Goal: Transaction & Acquisition: Purchase product/service

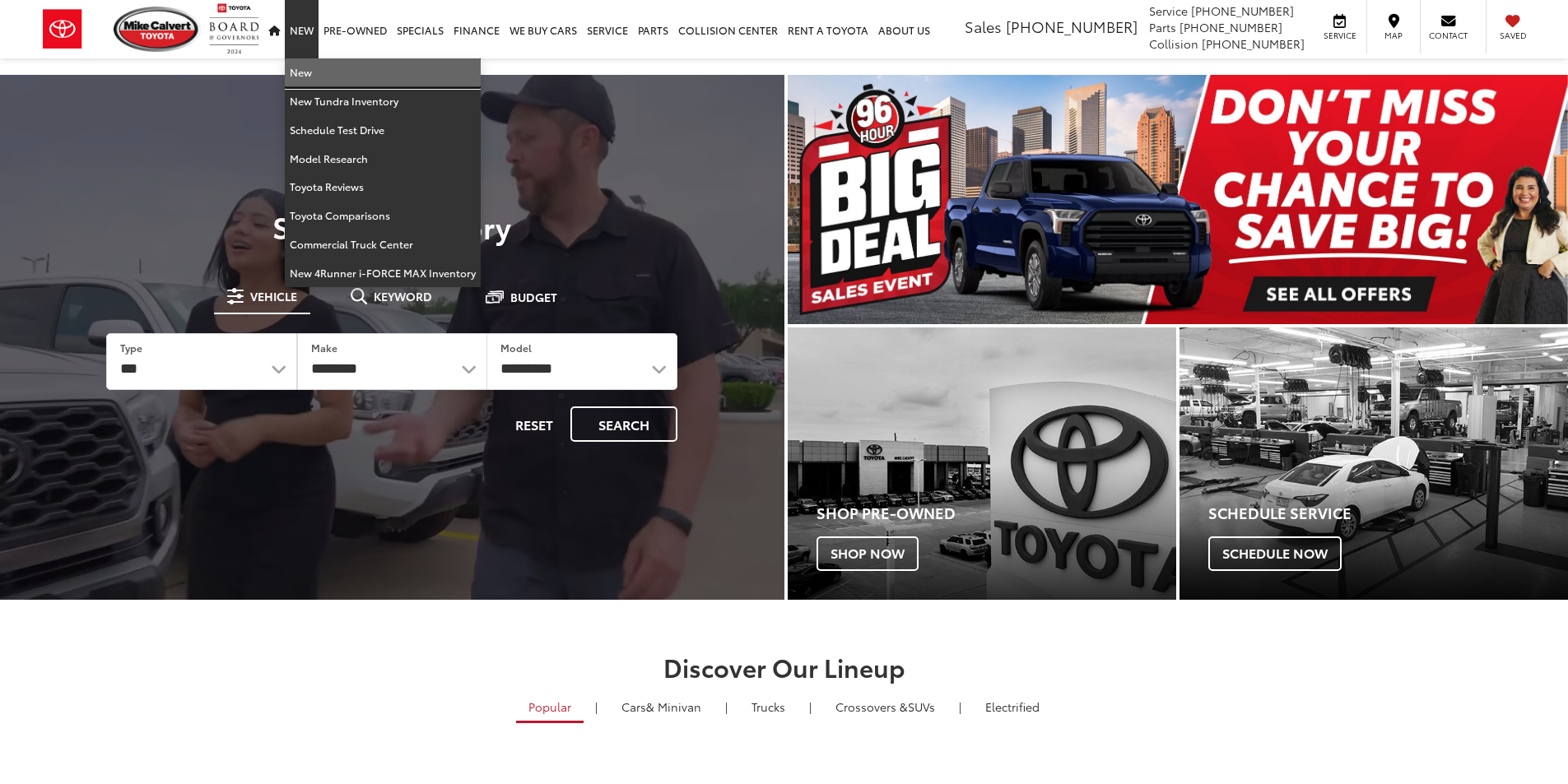
click at [308, 66] on link "New" at bounding box center [383, 73] width 196 height 29
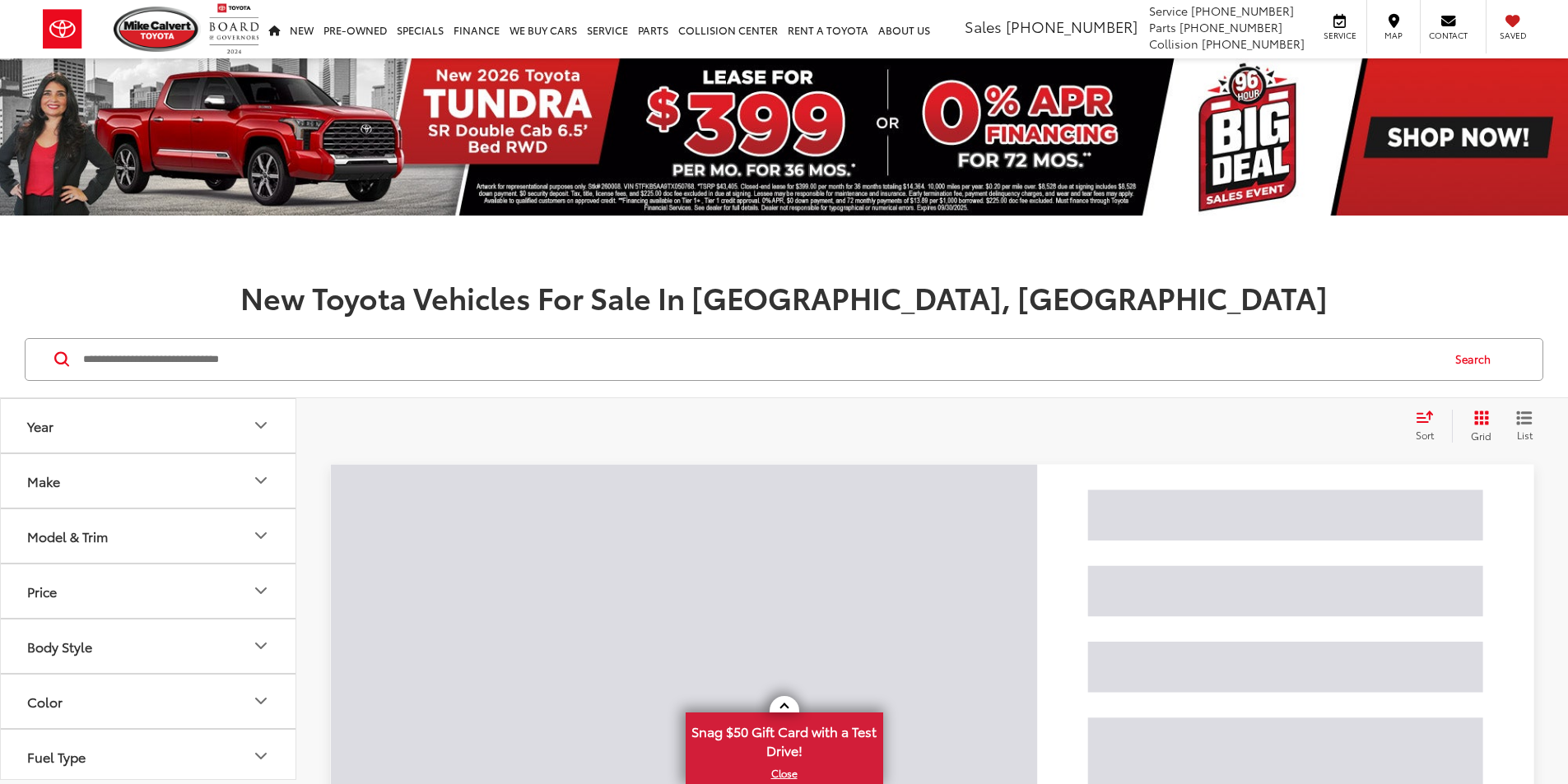
click at [175, 534] on button "Model & Trim" at bounding box center [149, 535] width 296 height 53
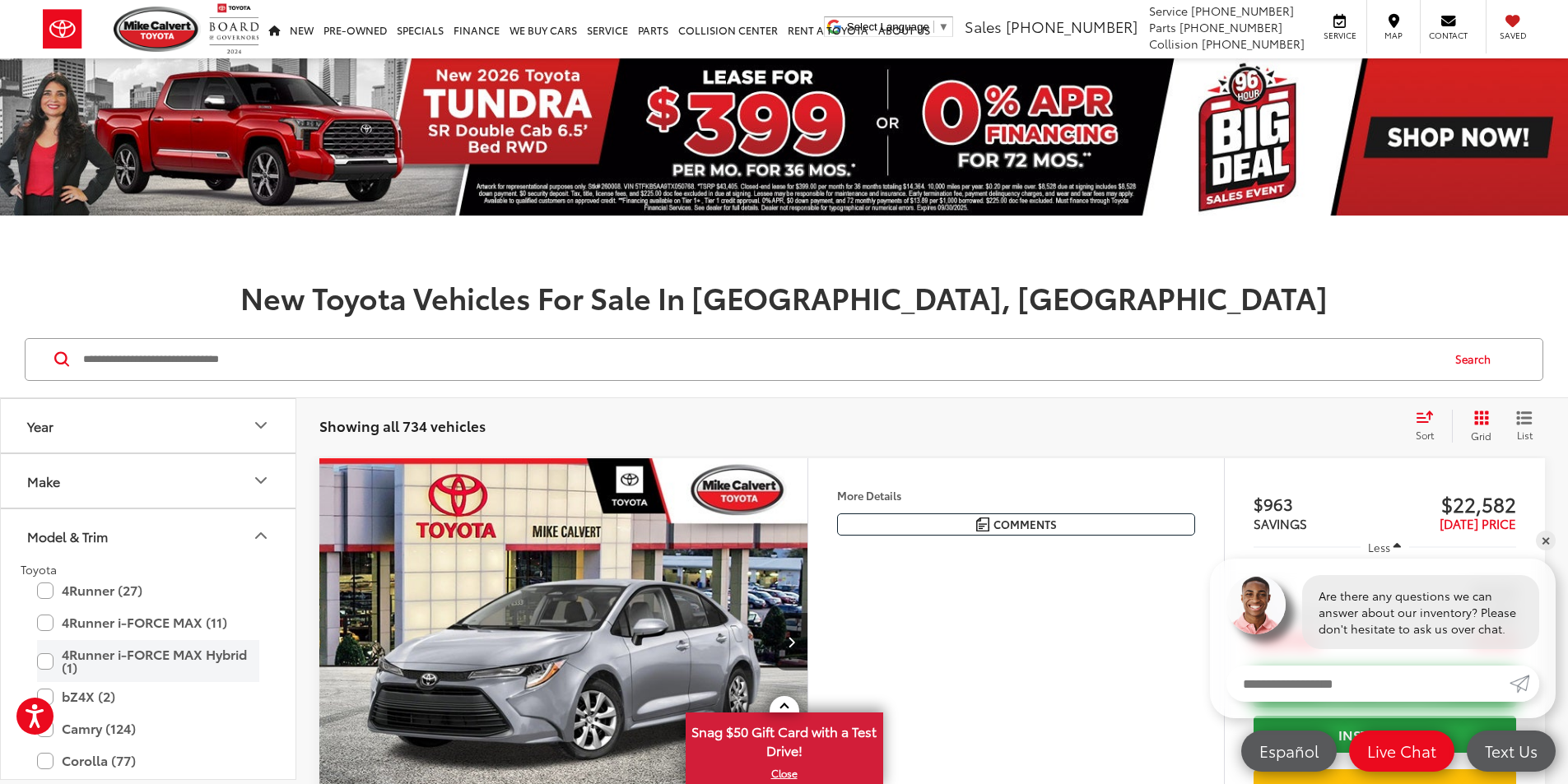
scroll to position [164, 0]
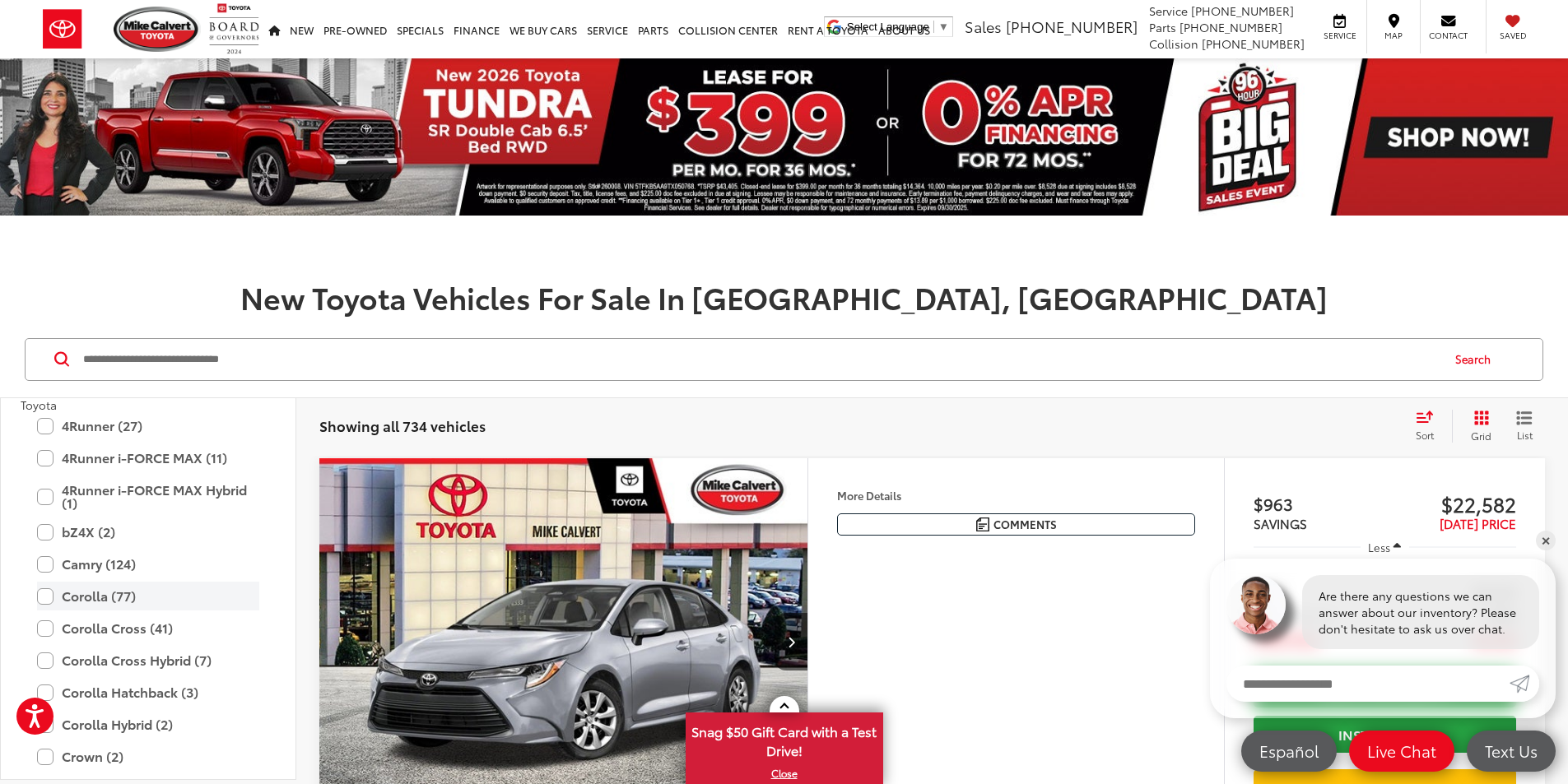
click at [140, 599] on label "Corolla (77)" at bounding box center [148, 596] width 222 height 29
click at [130, 662] on label "LE (63)" at bounding box center [160, 667] width 198 height 29
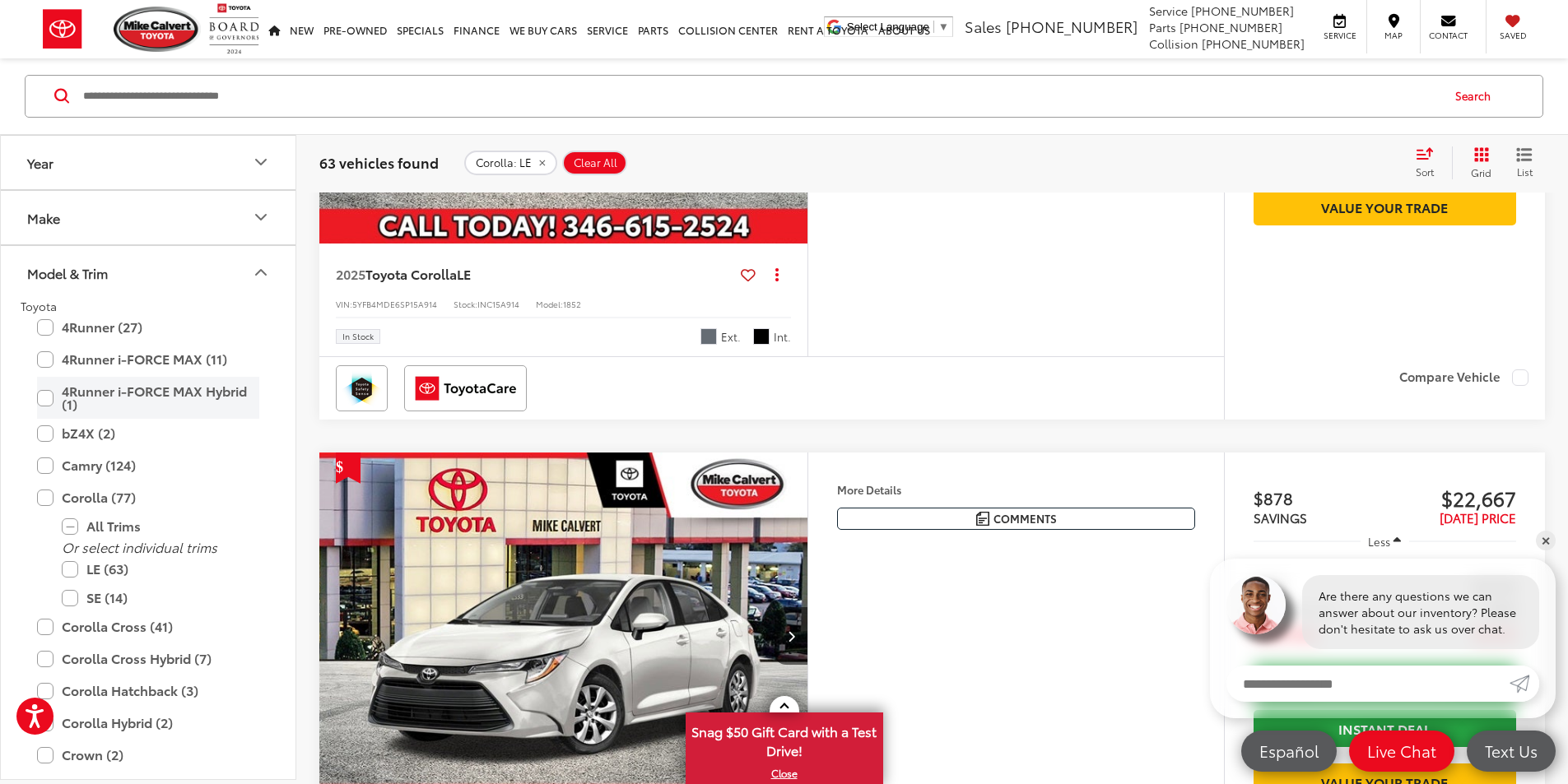
scroll to position [1069, 0]
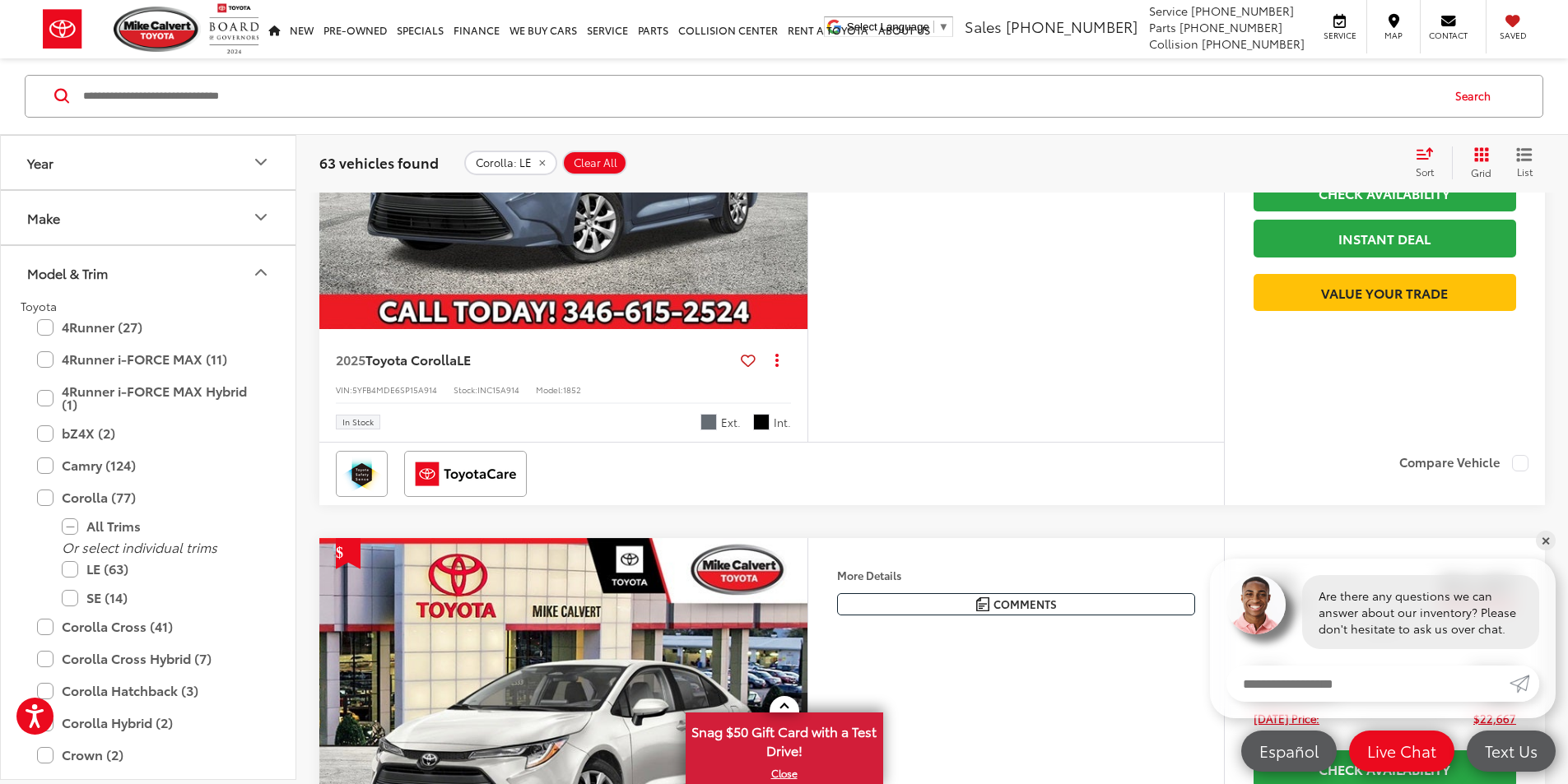
click at [147, 287] on button "Model & Trim" at bounding box center [149, 272] width 296 height 53
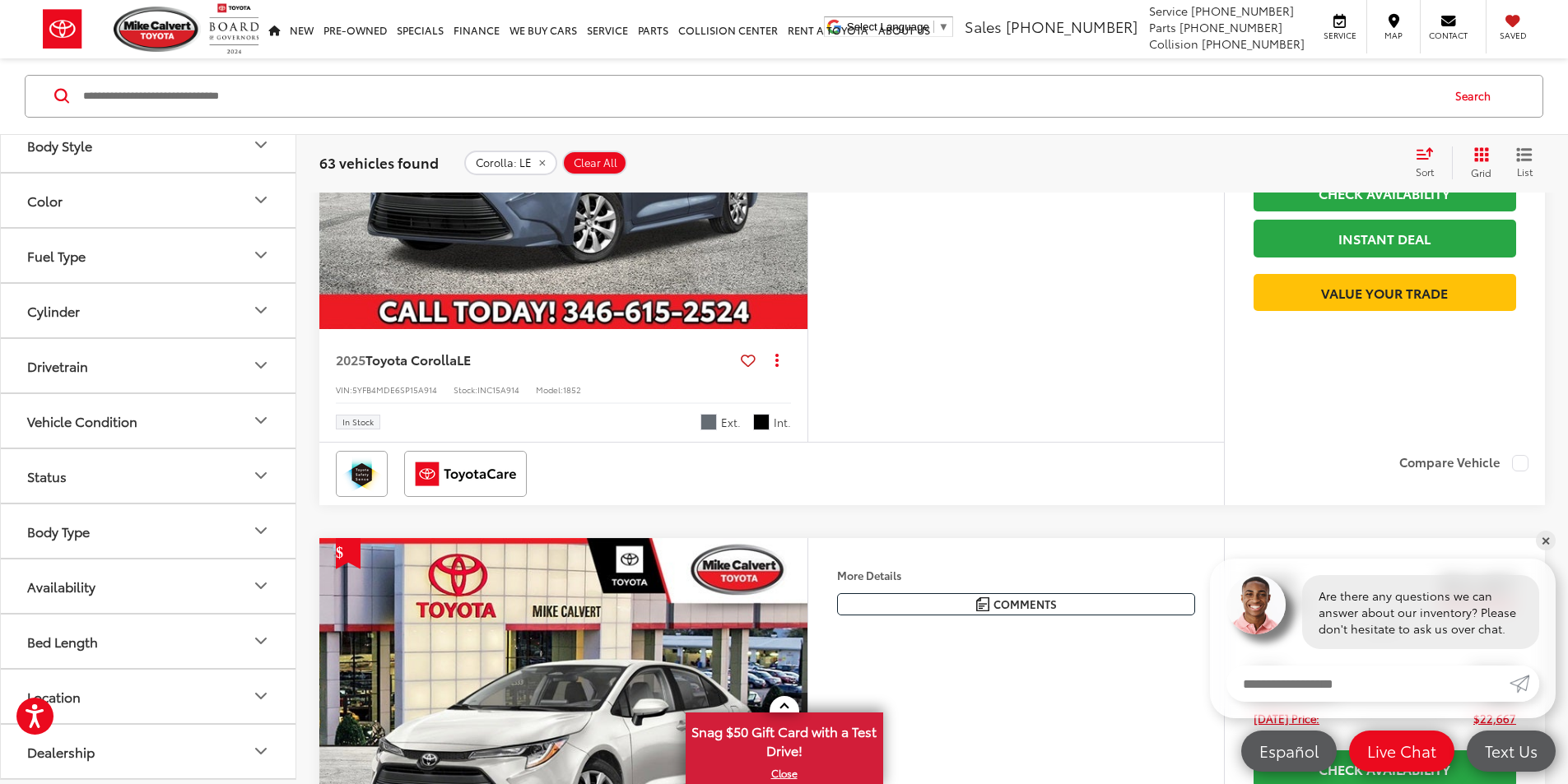
scroll to position [1316, 0]
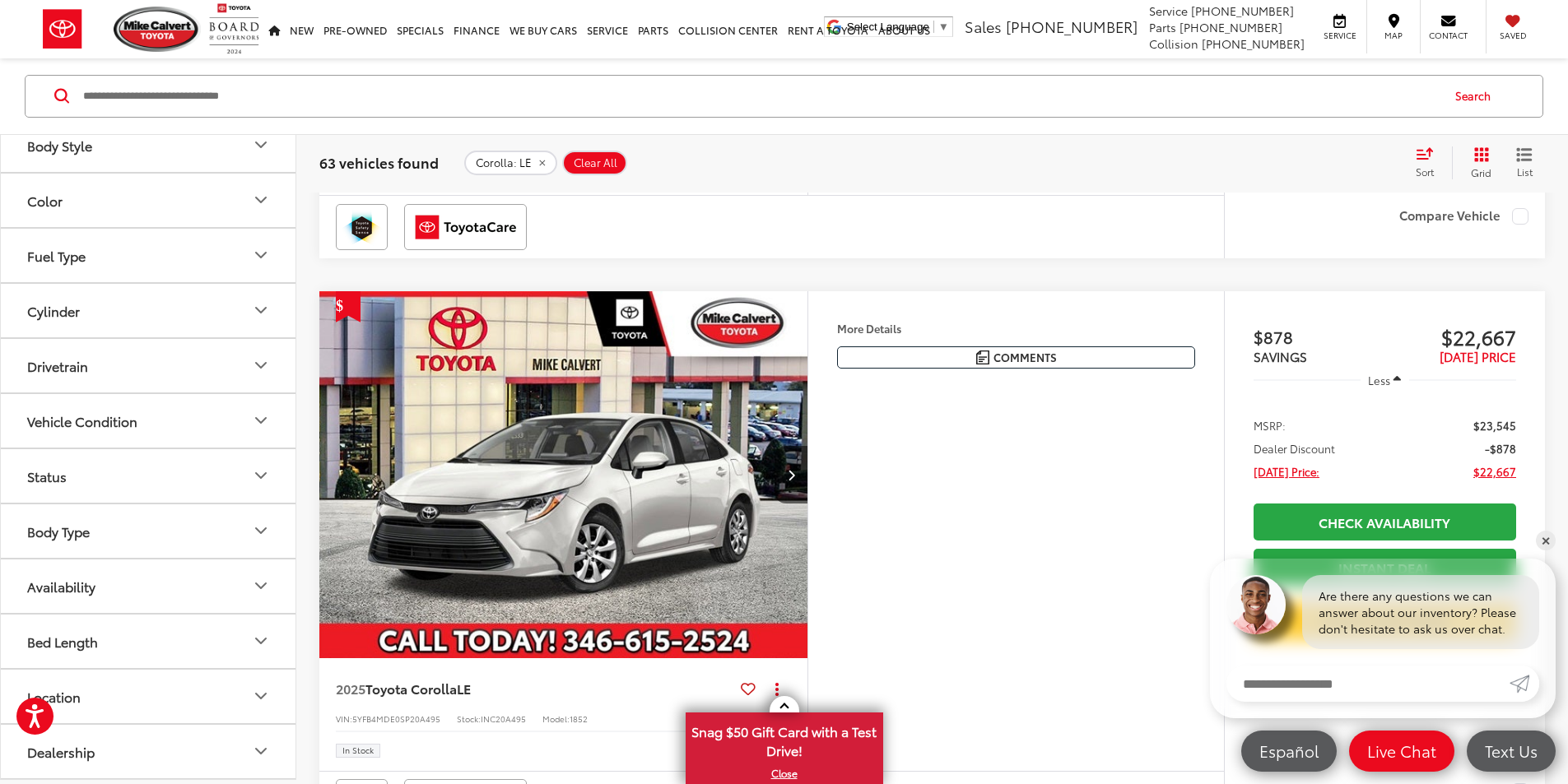
click at [128, 481] on button "Status" at bounding box center [149, 476] width 296 height 53
click at [64, 568] on label "In Stock (24)" at bounding box center [67, 570] width 93 height 27
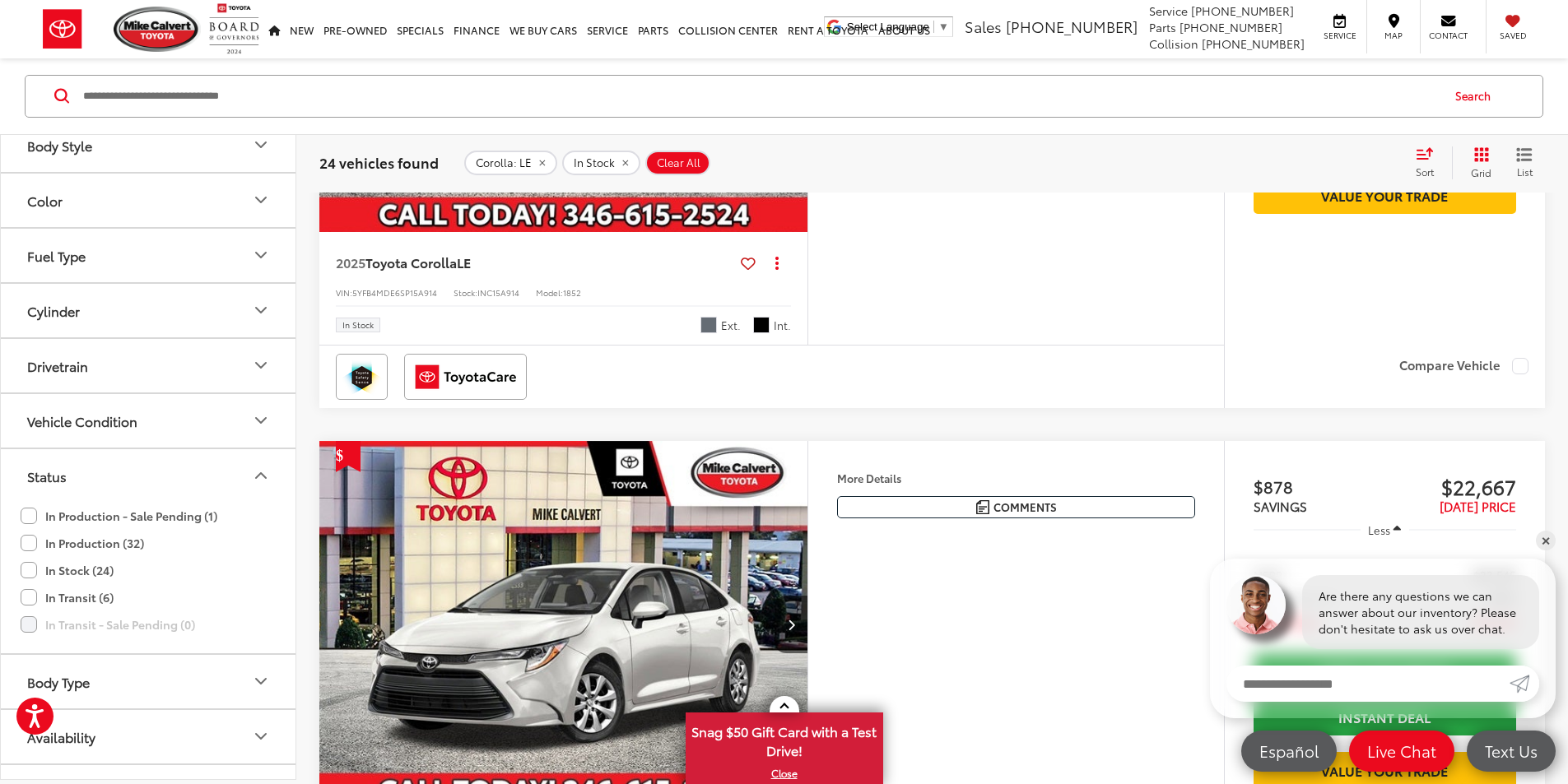
scroll to position [1168, 0]
